Goal: Navigation & Orientation: Find specific page/section

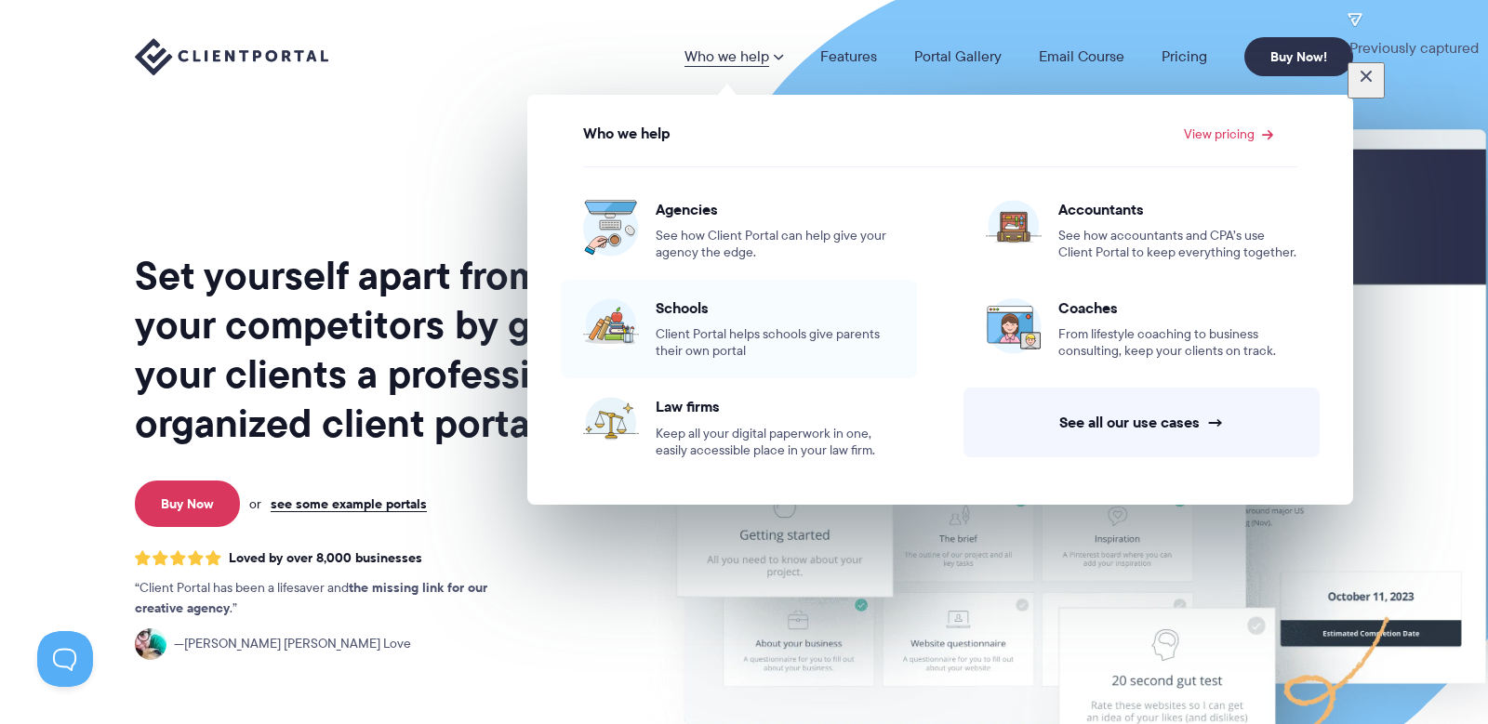
click at [714, 295] on link "Schools Client Portal helps schools give parents their own portal" at bounding box center [739, 329] width 356 height 99
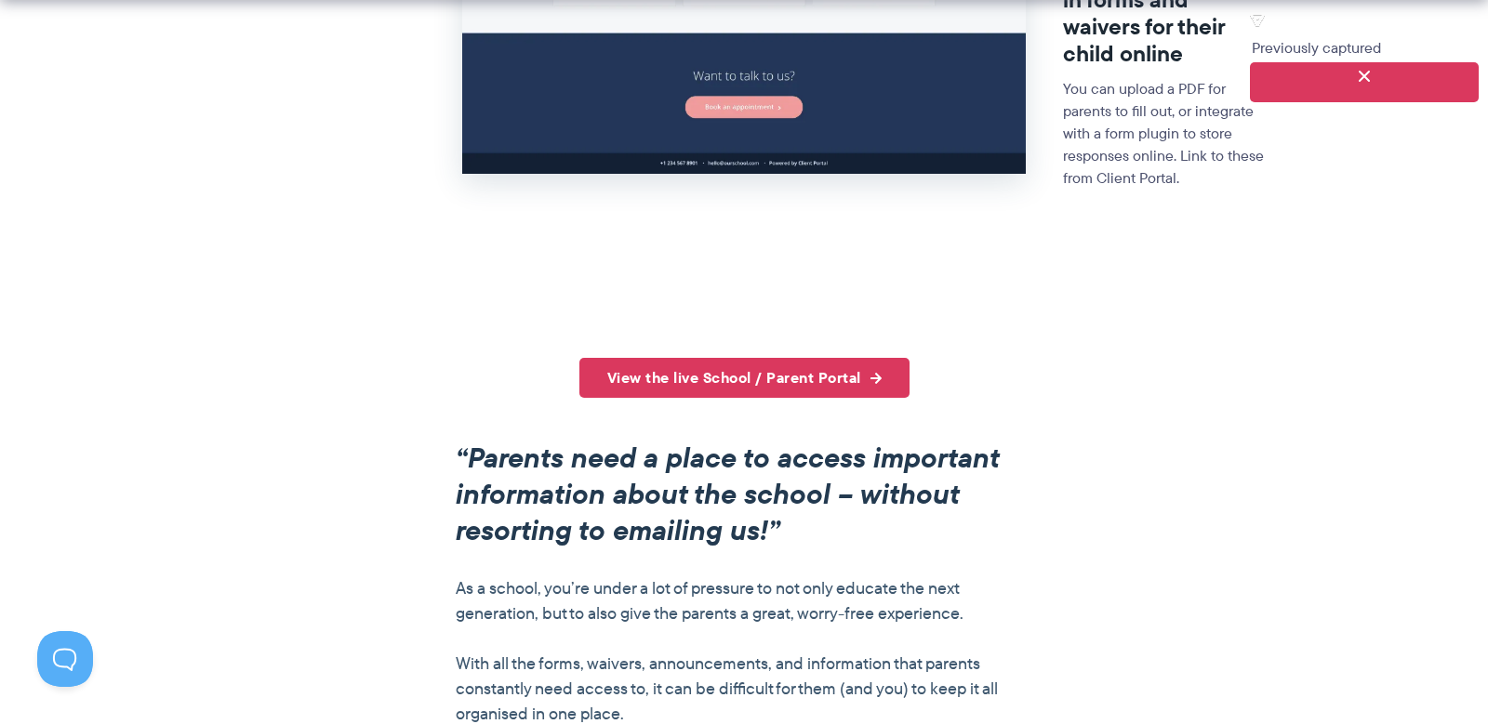
scroll to position [1030, 0]
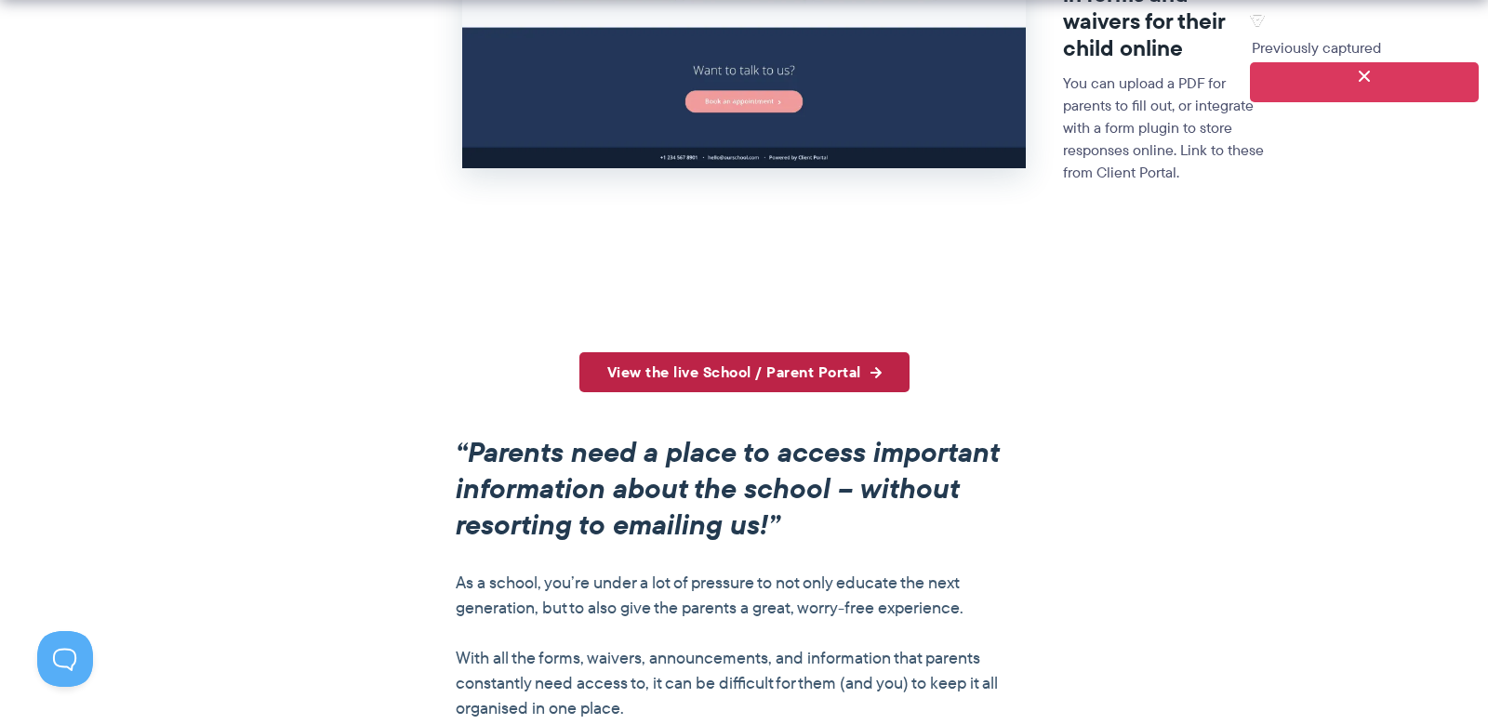
click at [725, 377] on link "View the live School / Parent Portal" at bounding box center [744, 372] width 330 height 40
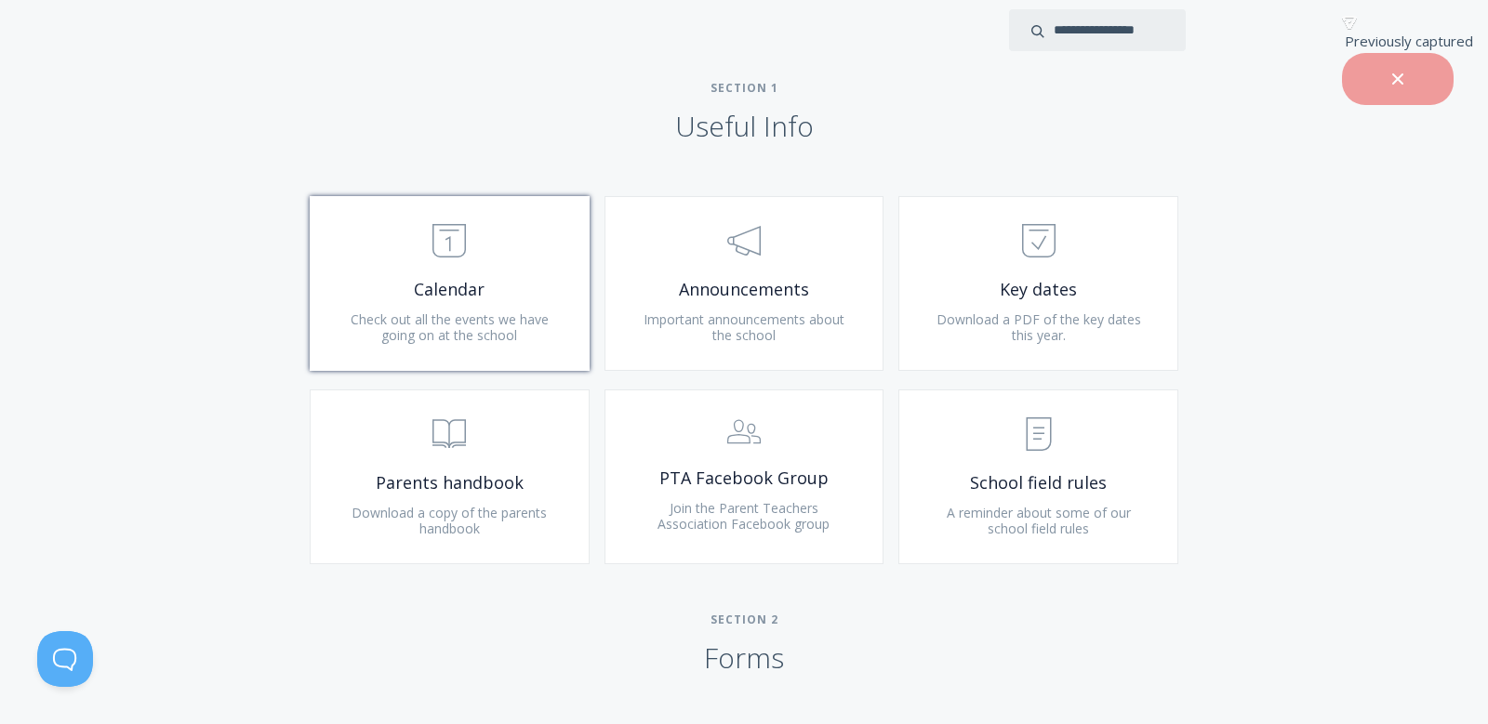
scroll to position [814, 0]
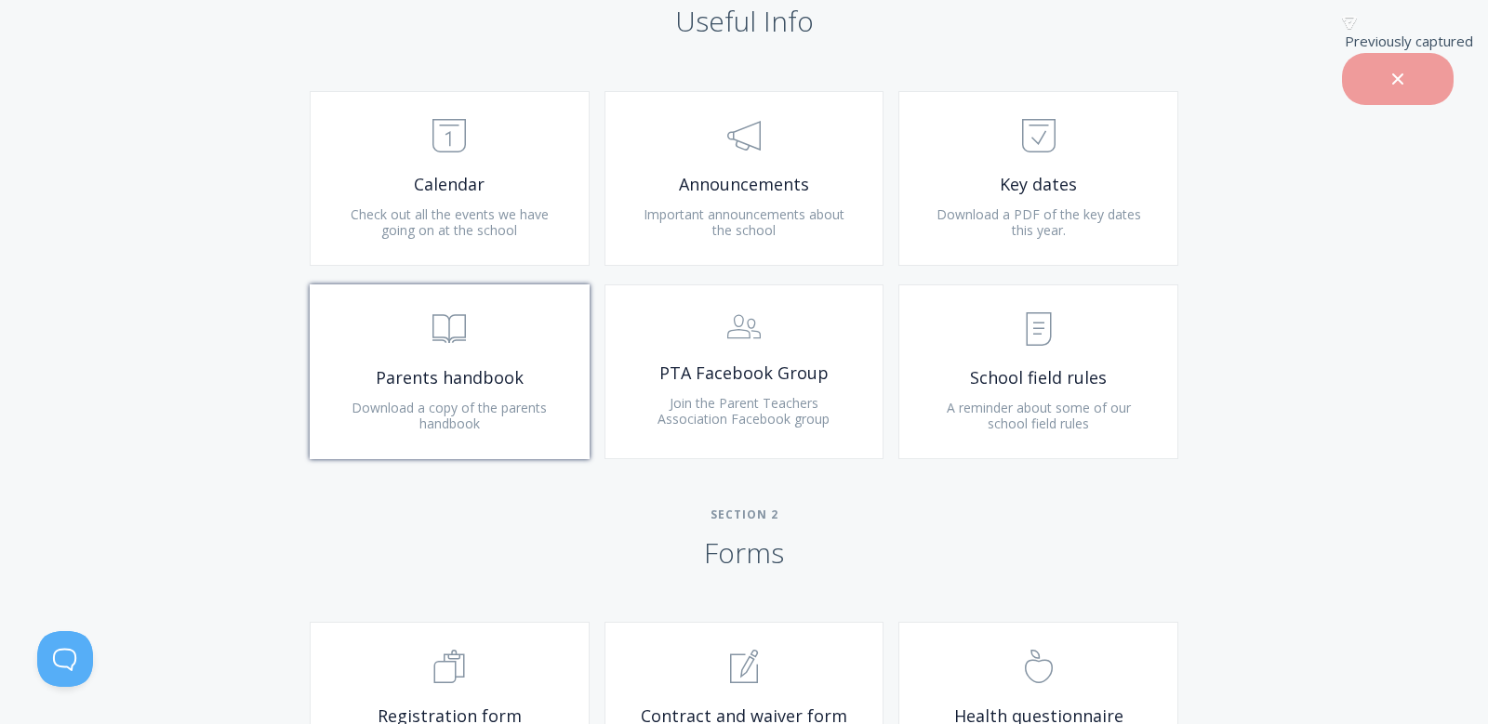
click at [465, 336] on icon at bounding box center [449, 329] width 33 height 28
